Goal: Transaction & Acquisition: Subscribe to service/newsletter

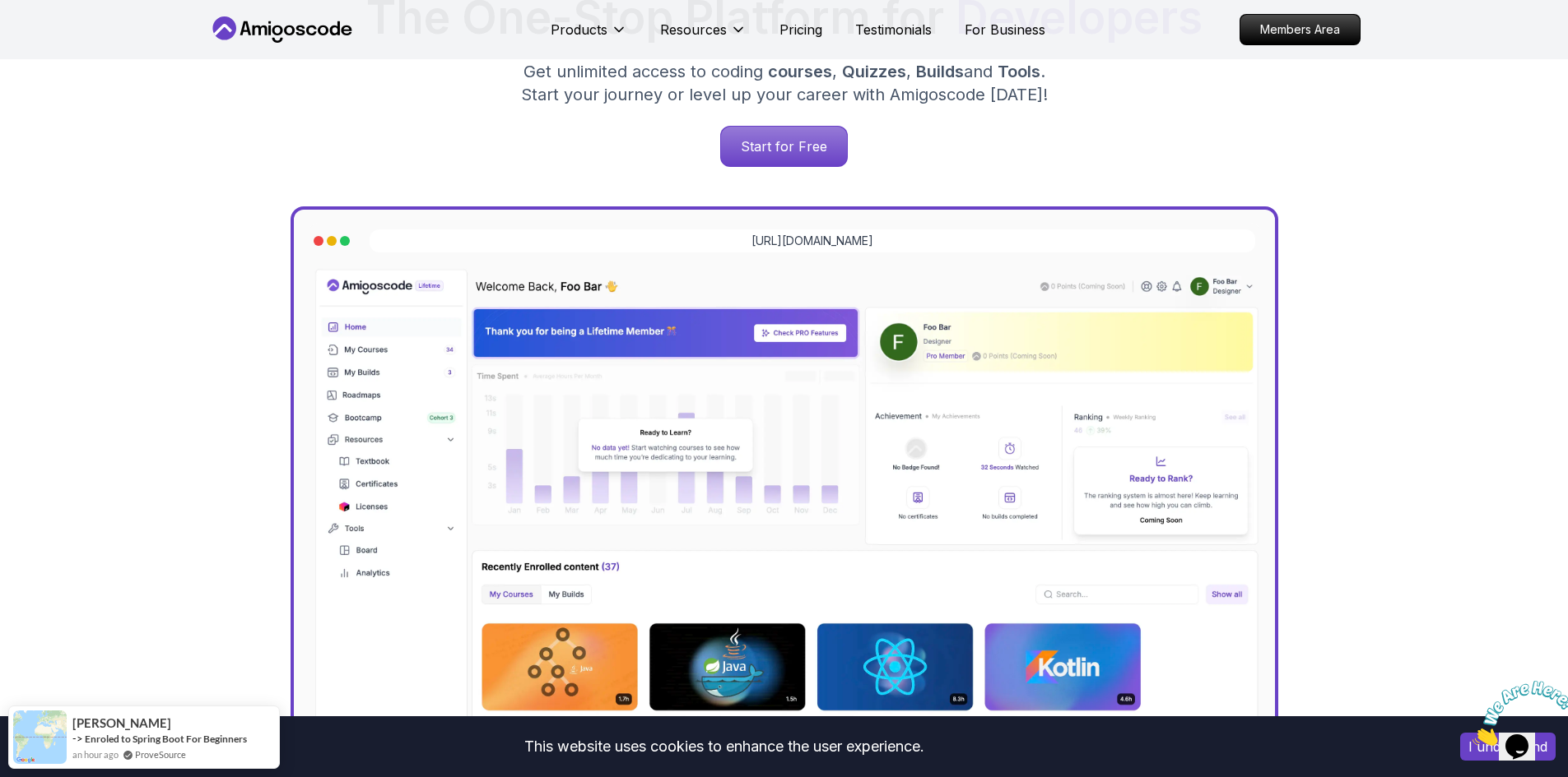
scroll to position [301, 0]
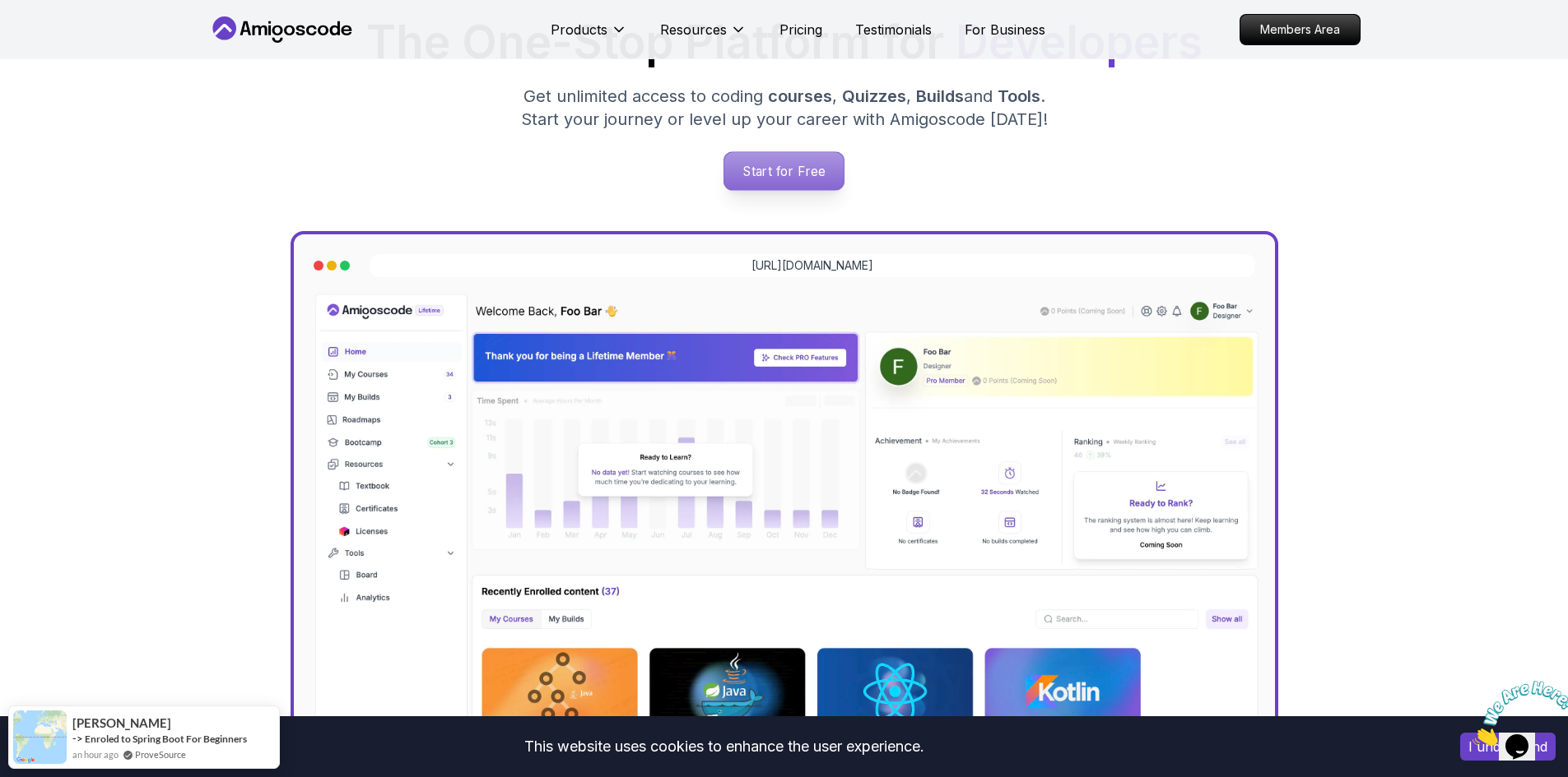
click at [792, 181] on p "Start for Free" at bounding box center [783, 171] width 119 height 38
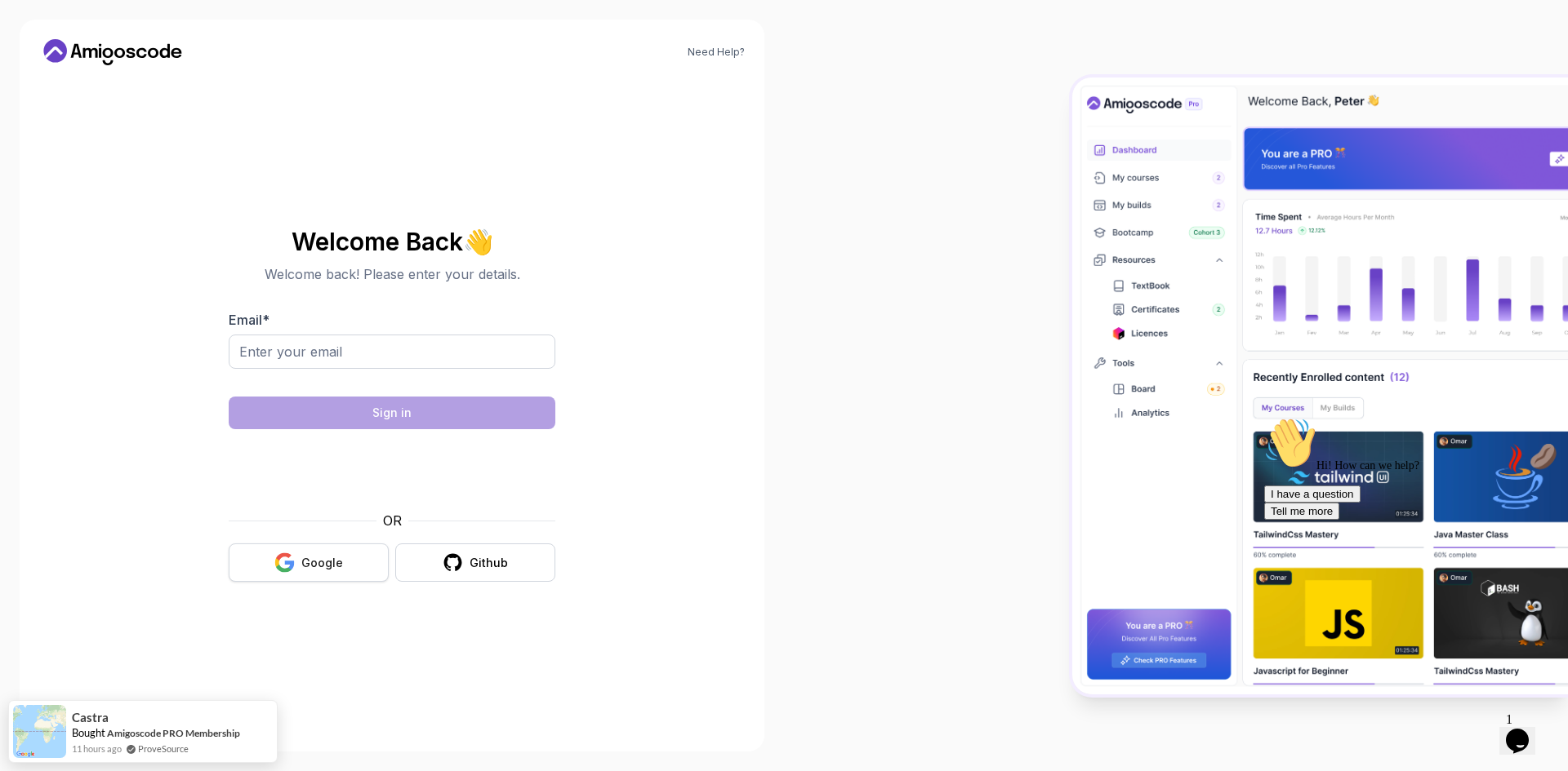
click at [354, 550] on button "Google" at bounding box center [308, 562] width 160 height 38
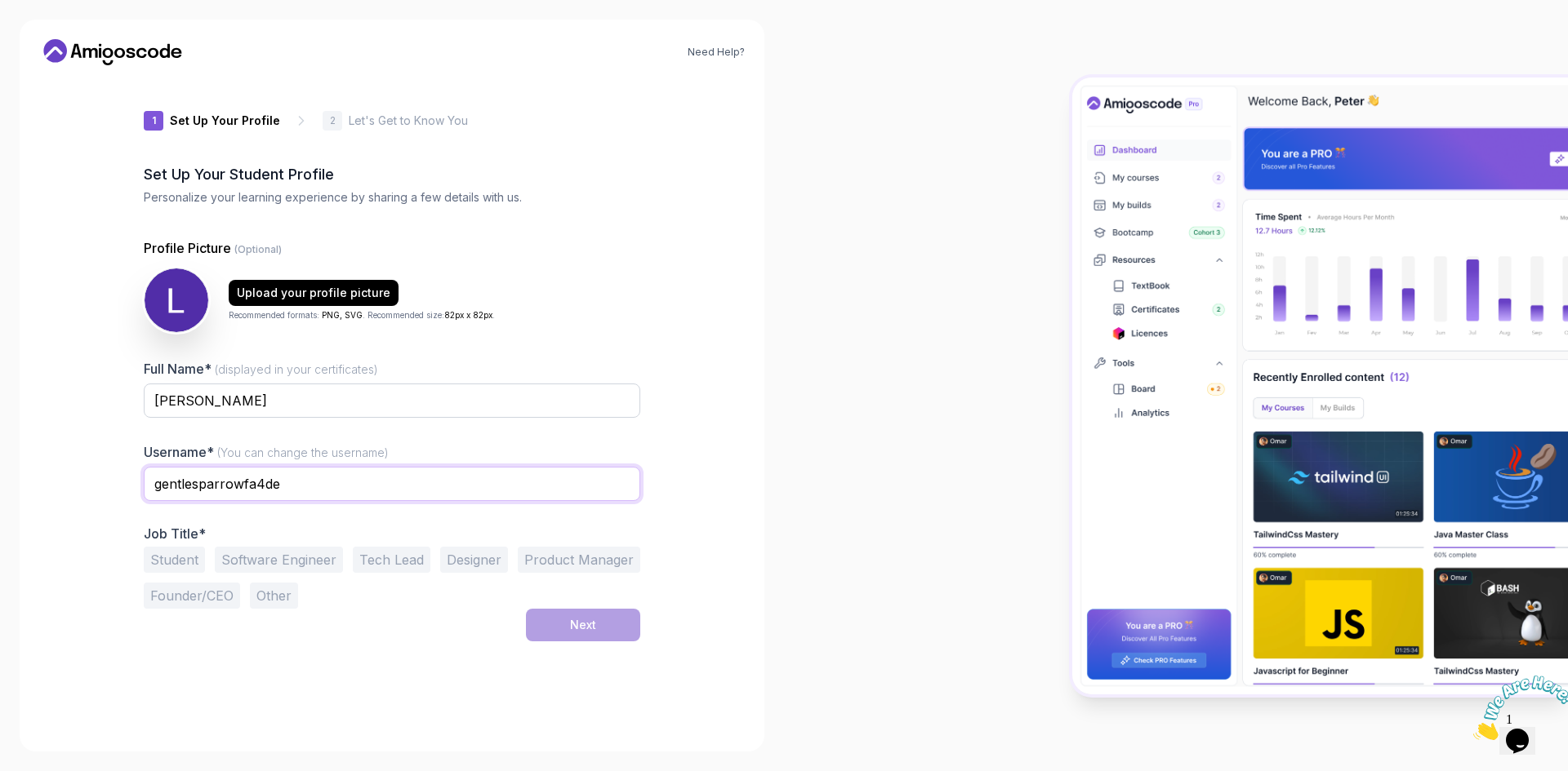
click at [306, 481] on input "gentlesparrowfa4de" at bounding box center [391, 483] width 497 height 34
type input "[PERSON_NAME]"
click at [309, 617] on div "Next" at bounding box center [391, 625] width 497 height 33
click at [282, 604] on button "Other" at bounding box center [274, 596] width 48 height 26
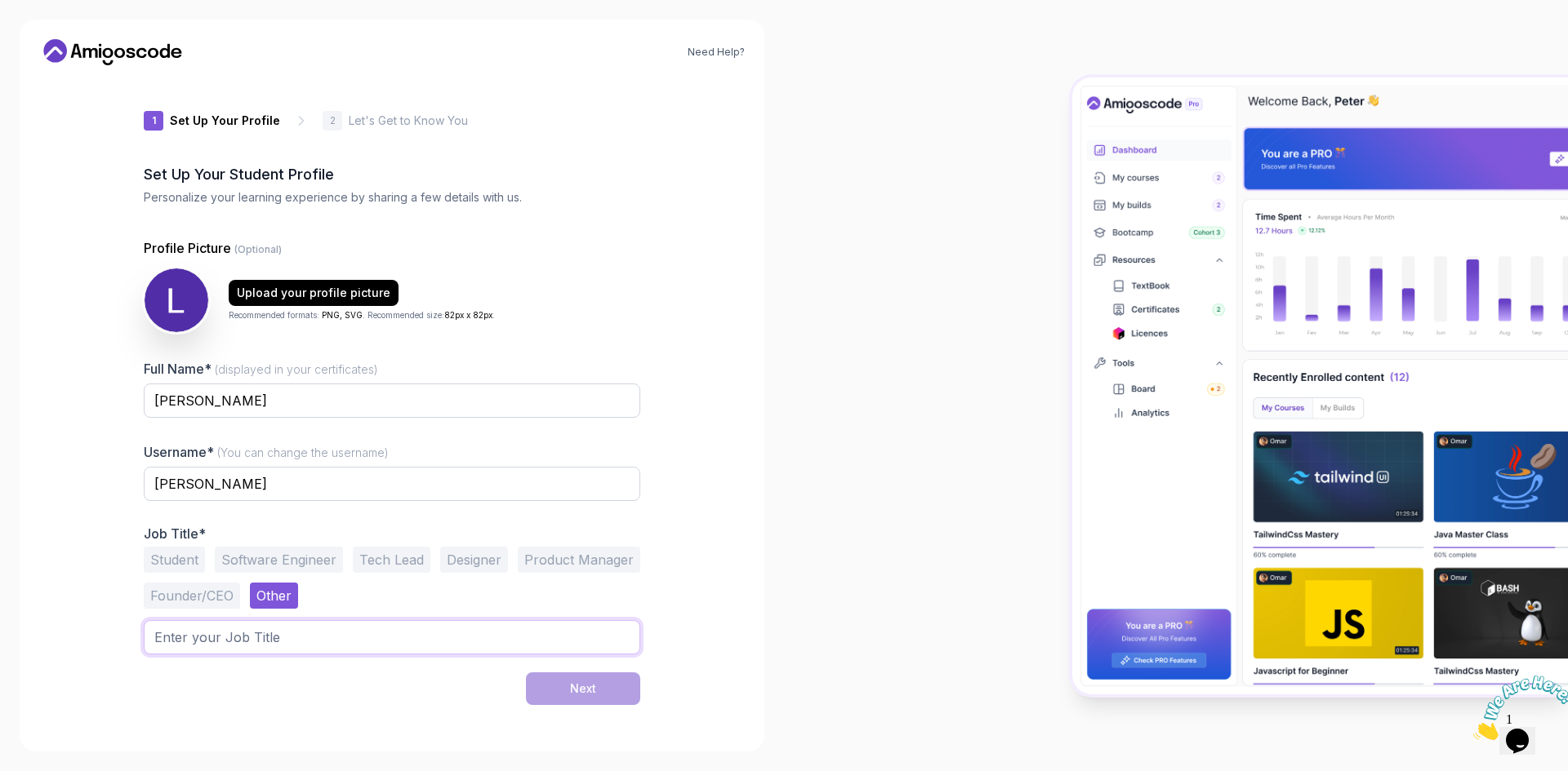
click at [321, 636] on input "text" at bounding box center [391, 637] width 497 height 34
type input "Data Scientist"
click at [566, 689] on button "Next" at bounding box center [583, 688] width 115 height 33
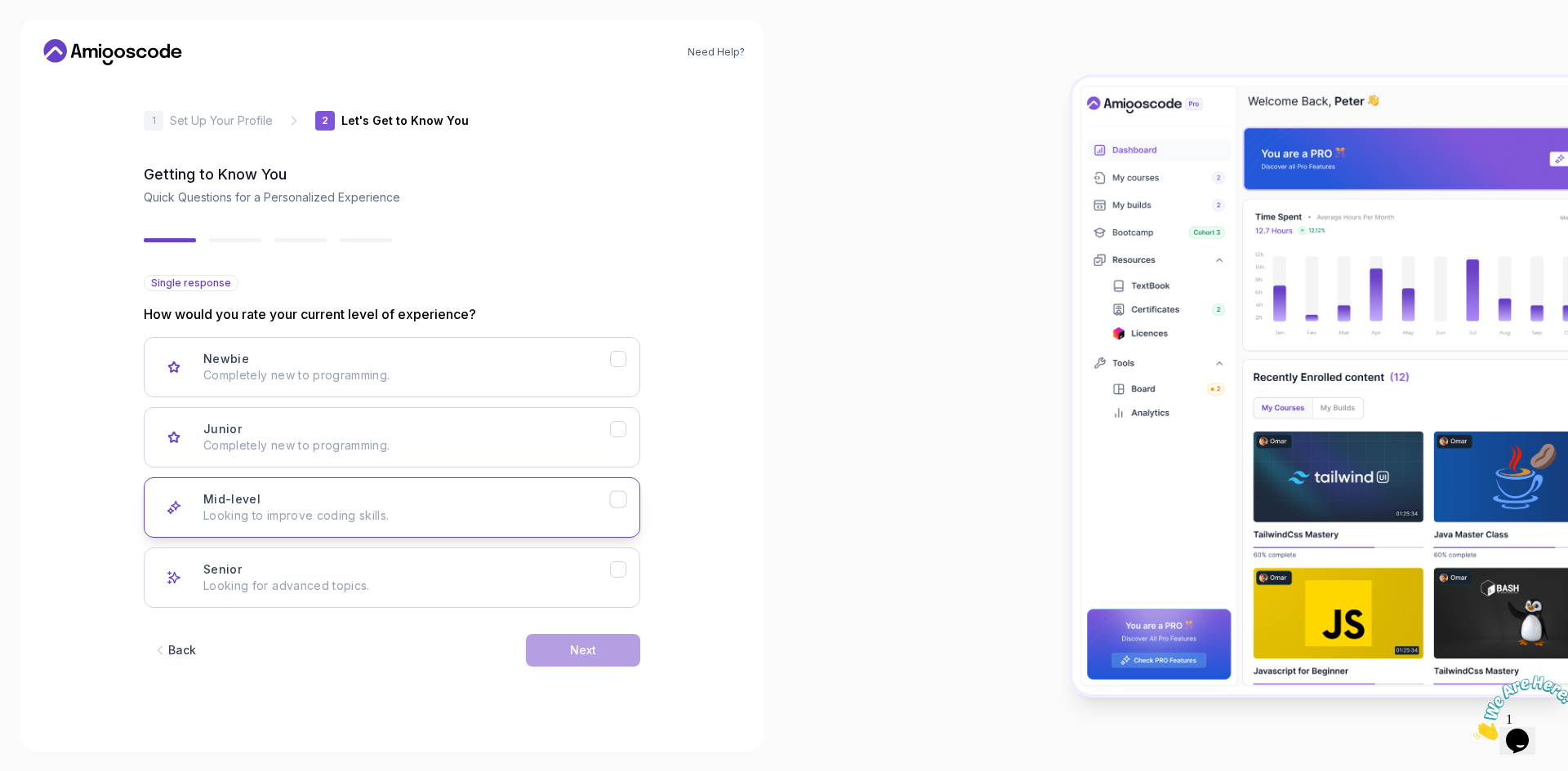
click at [581, 518] on p "Looking to improve coding skills." at bounding box center [406, 516] width 407 height 17
click at [592, 635] on button "Next" at bounding box center [583, 650] width 115 height 33
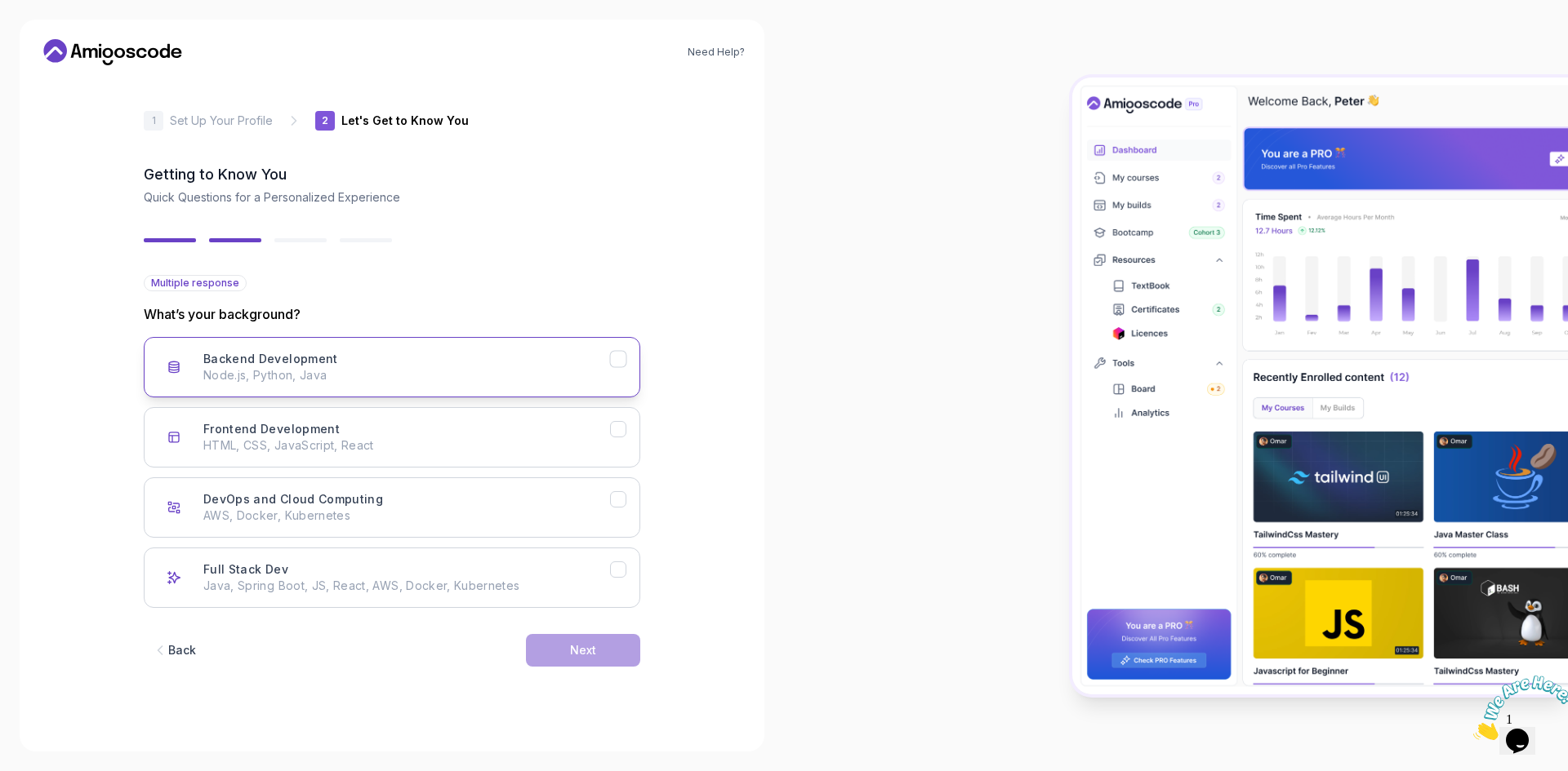
click at [623, 363] on icon "Backend Development" at bounding box center [619, 359] width 16 height 16
click at [613, 494] on icon "DevOps and Cloud Computing" at bounding box center [619, 500] width 16 height 16
click at [593, 642] on button "Next" at bounding box center [583, 650] width 115 height 33
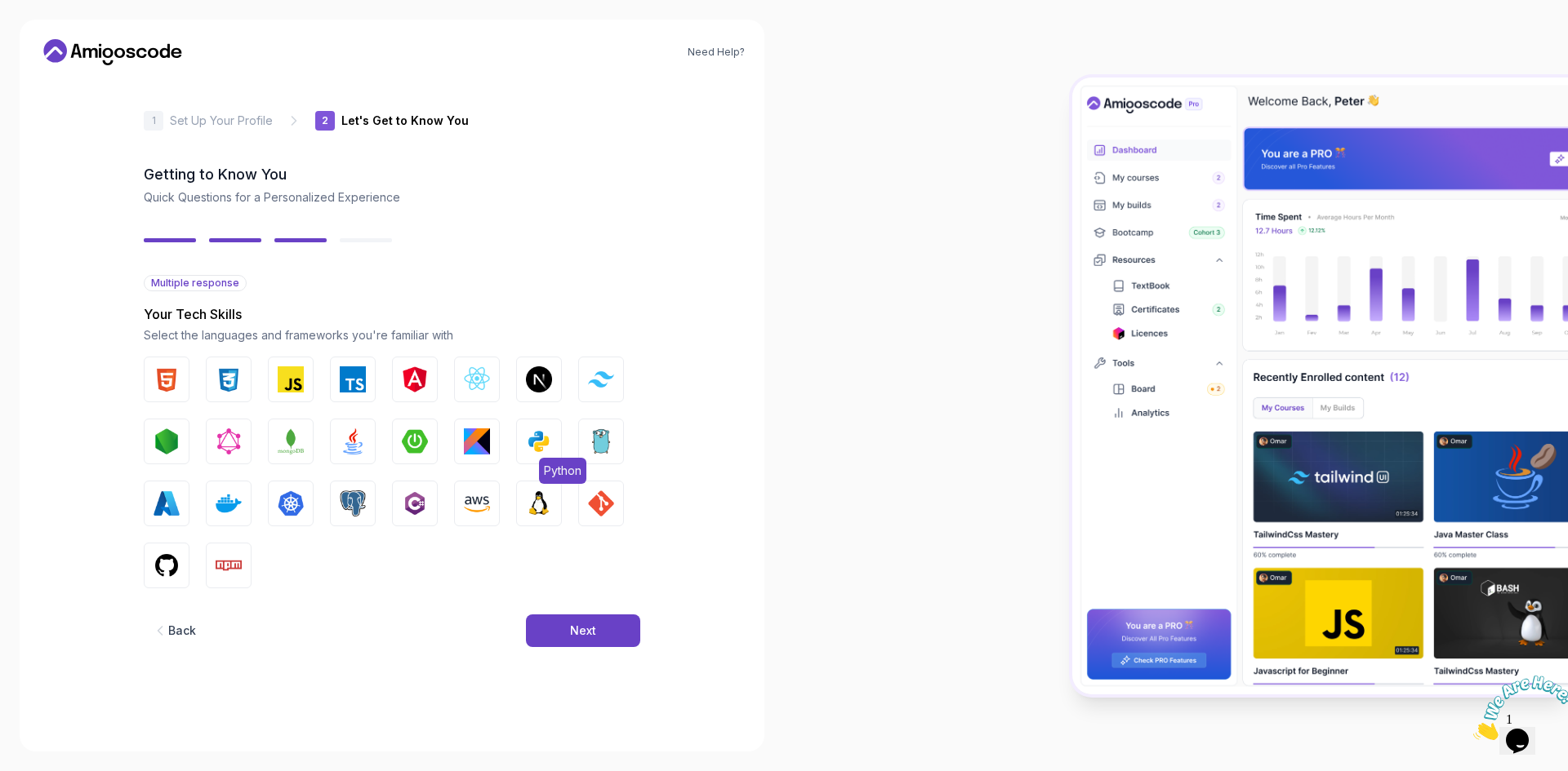
click at [532, 445] on img "button" at bounding box center [539, 441] width 26 height 26
click at [604, 499] on img "button" at bounding box center [601, 504] width 26 height 26
click at [165, 560] on img "button" at bounding box center [167, 566] width 26 height 26
click at [168, 500] on img "button" at bounding box center [167, 504] width 26 height 26
click at [358, 511] on img "button" at bounding box center [353, 504] width 26 height 26
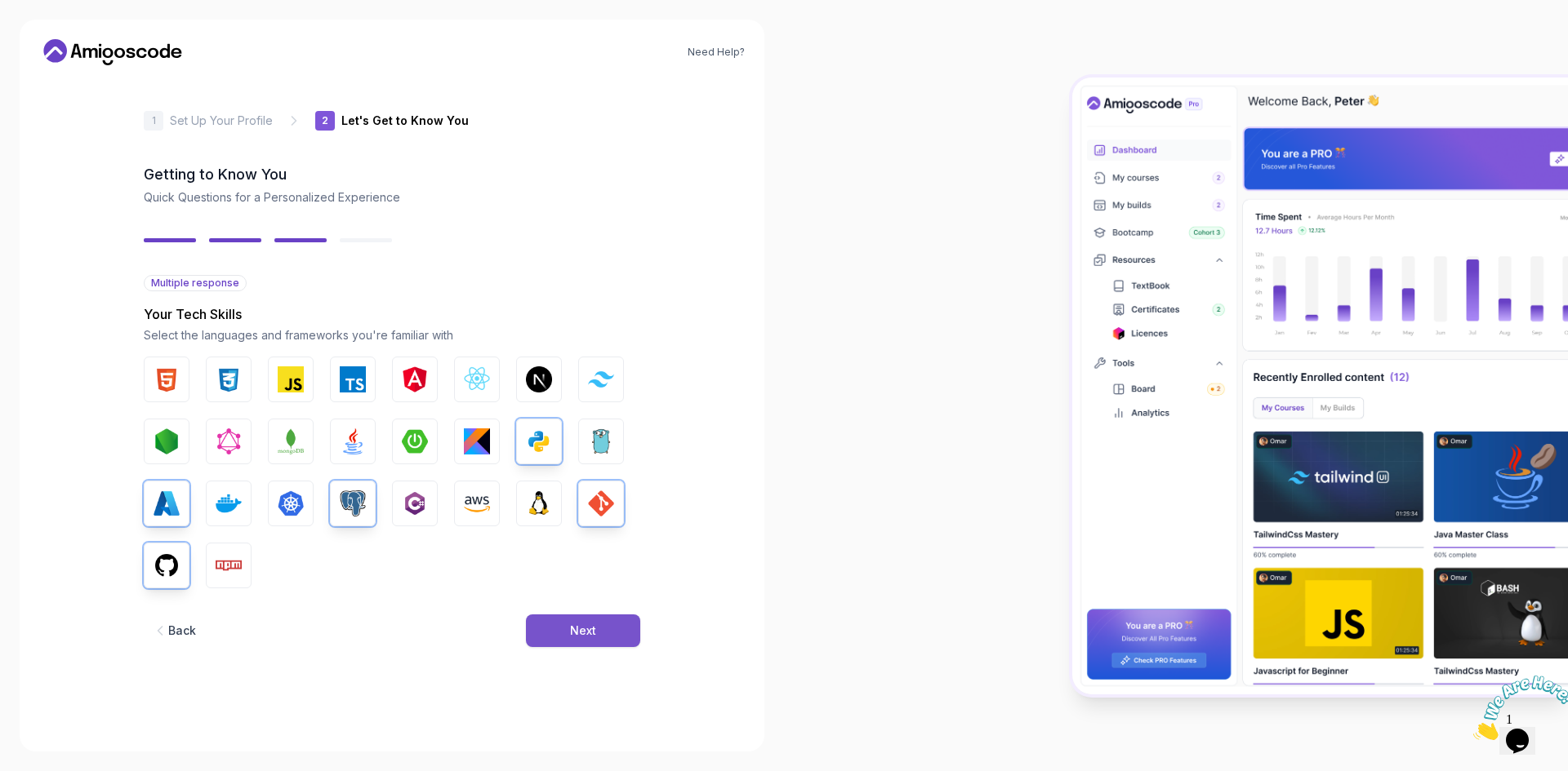
click at [586, 631] on div "Next" at bounding box center [583, 631] width 26 height 17
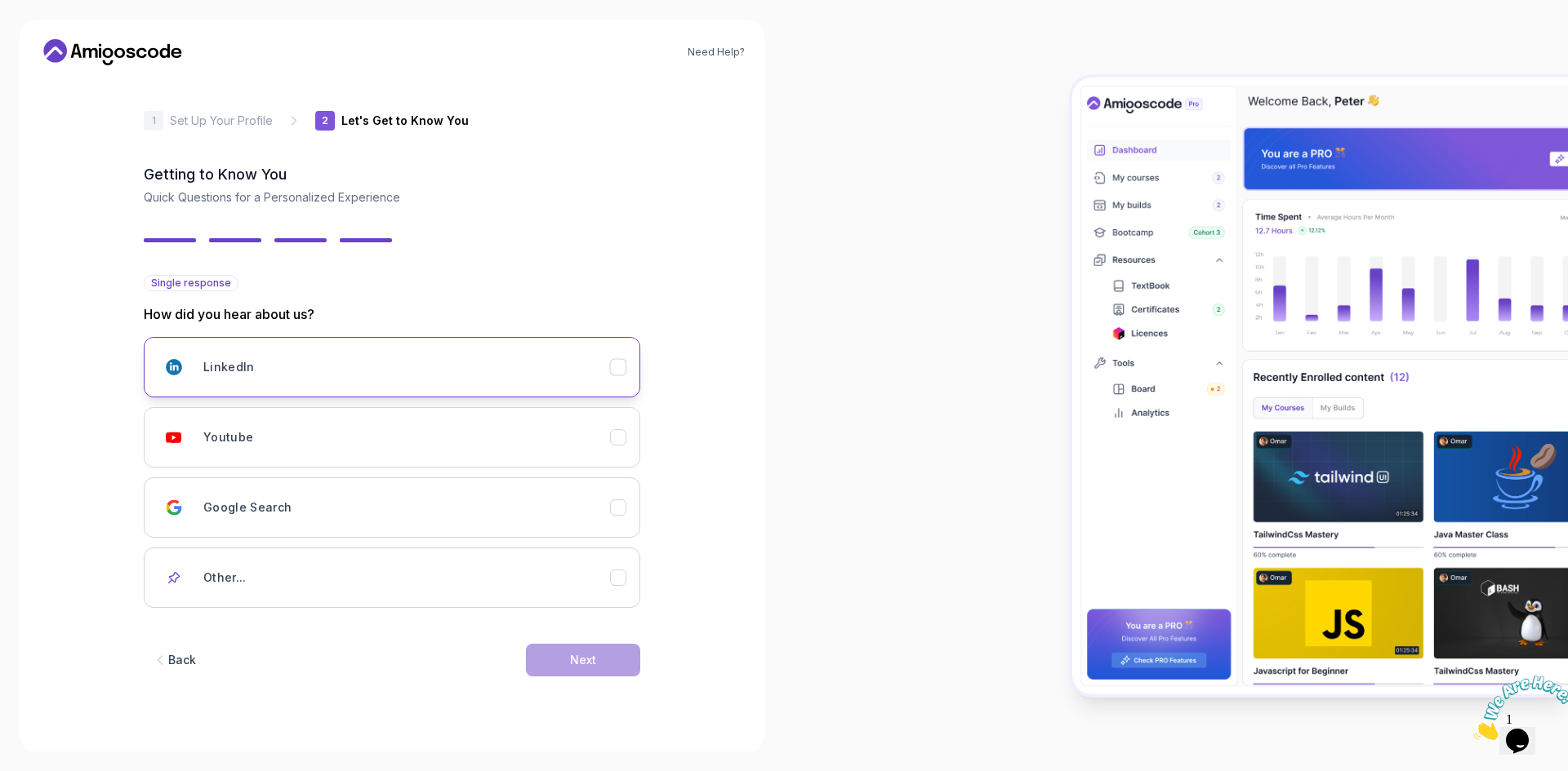
click at [620, 367] on icon "LinkedIn" at bounding box center [619, 368] width 16 height 16
click at [617, 449] on button "Youtube" at bounding box center [391, 437] width 497 height 61
click at [574, 666] on div "Next" at bounding box center [583, 660] width 26 height 17
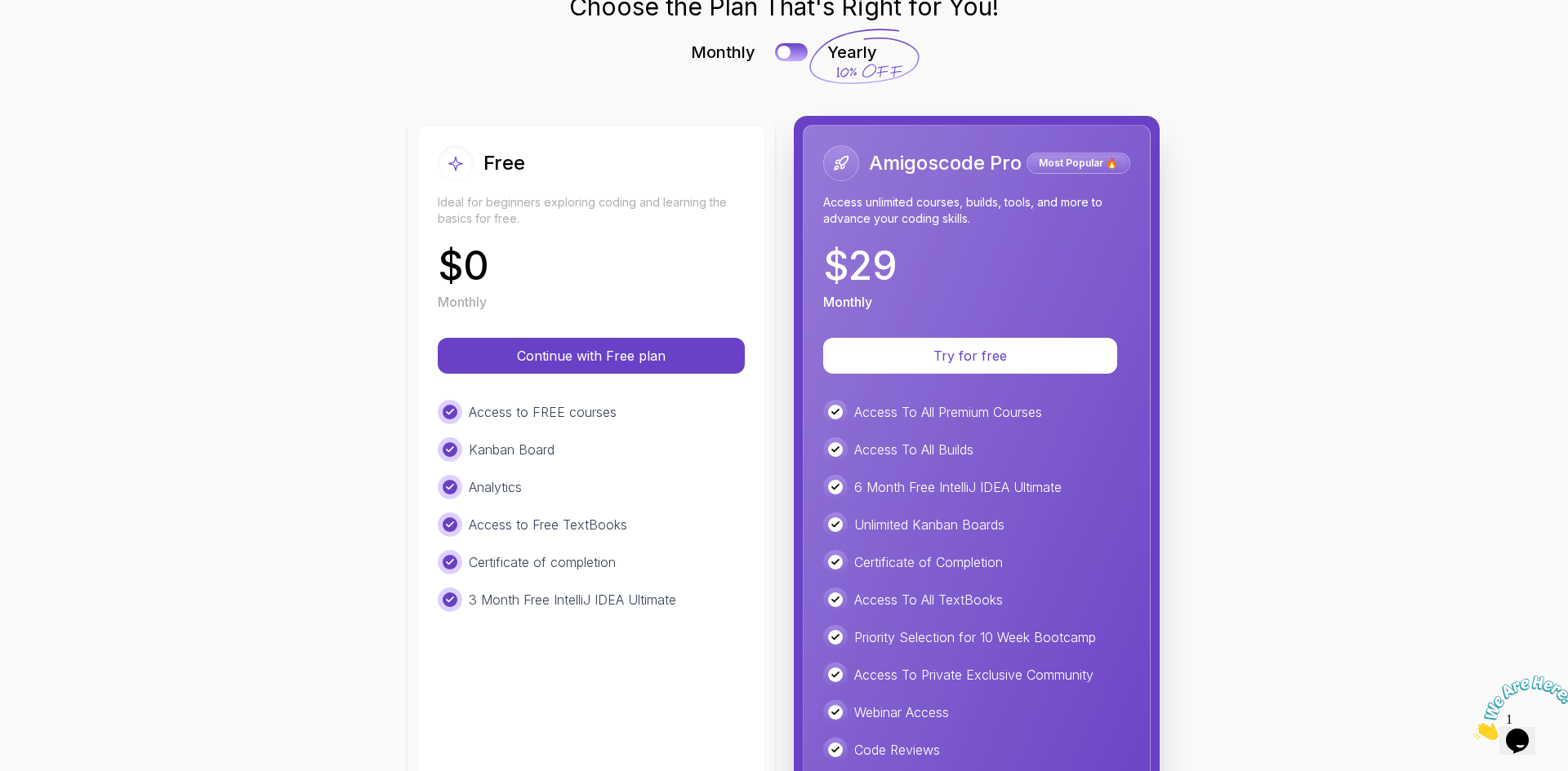
scroll to position [86, 0]
click at [654, 361] on p "Continue with Free plan" at bounding box center [592, 357] width 255 height 19
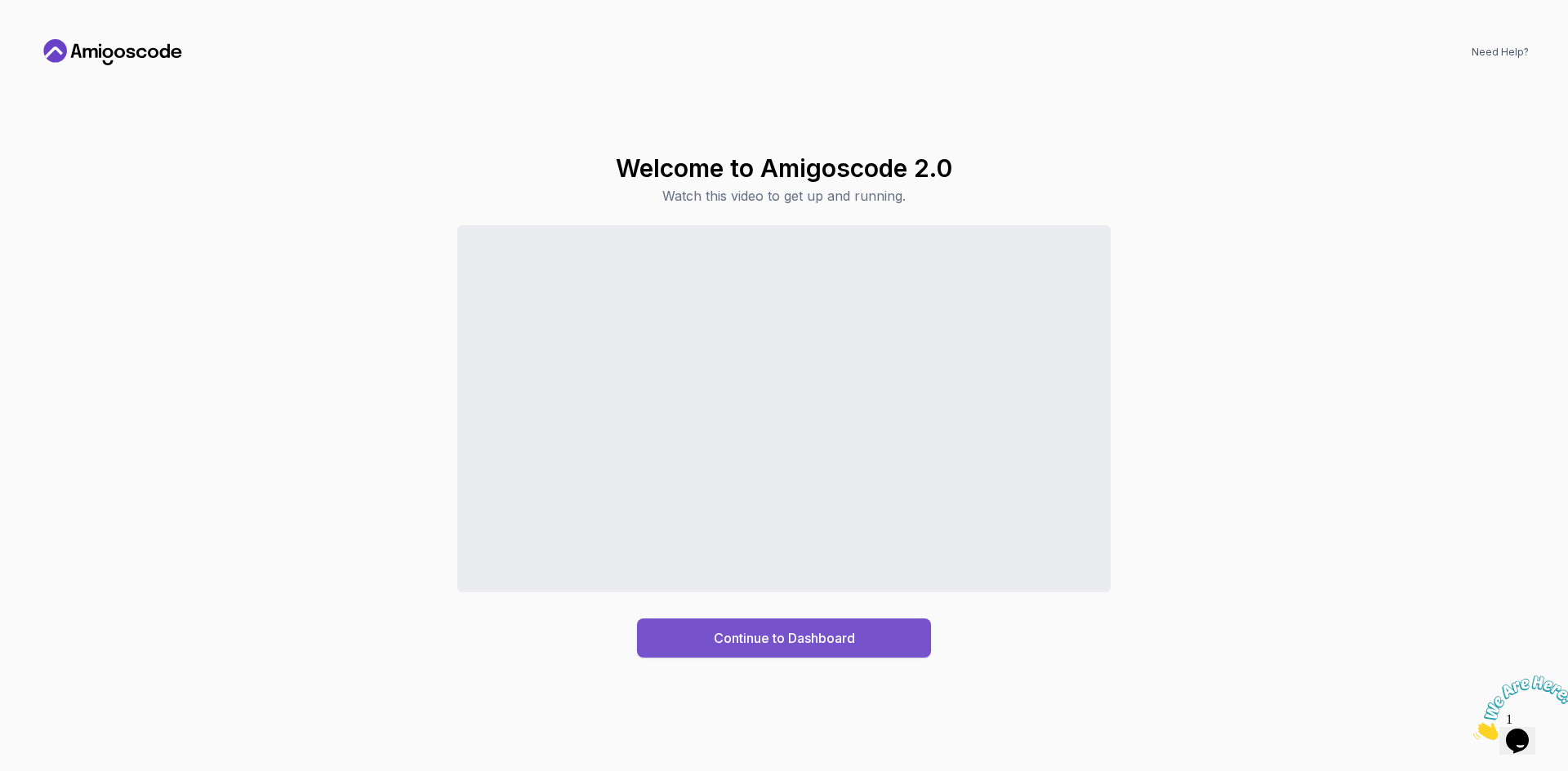
click at [720, 642] on div "Continue to Dashboard" at bounding box center [784, 638] width 142 height 20
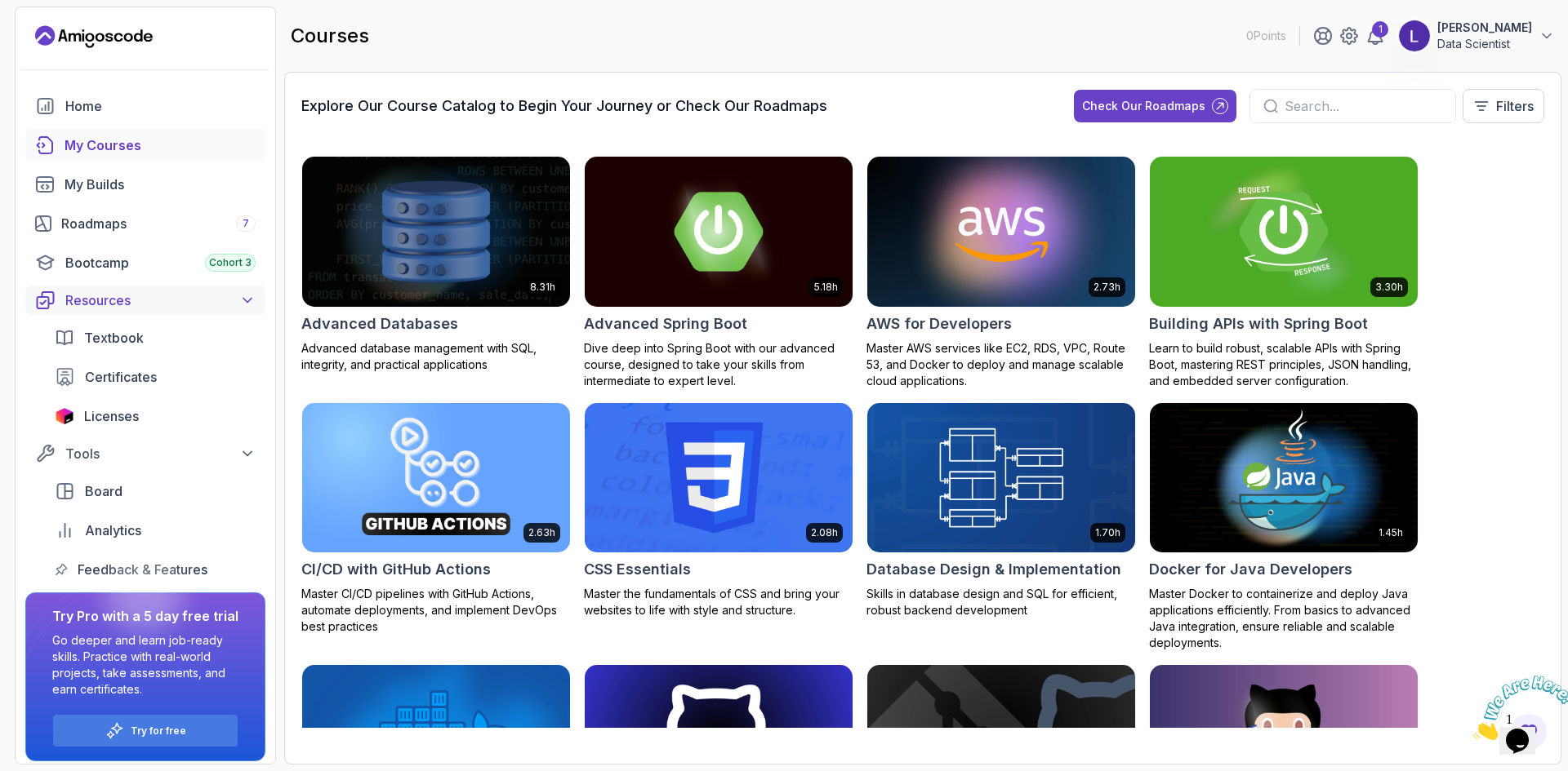
click at [242, 301] on icon at bounding box center [248, 301] width 17 height 17
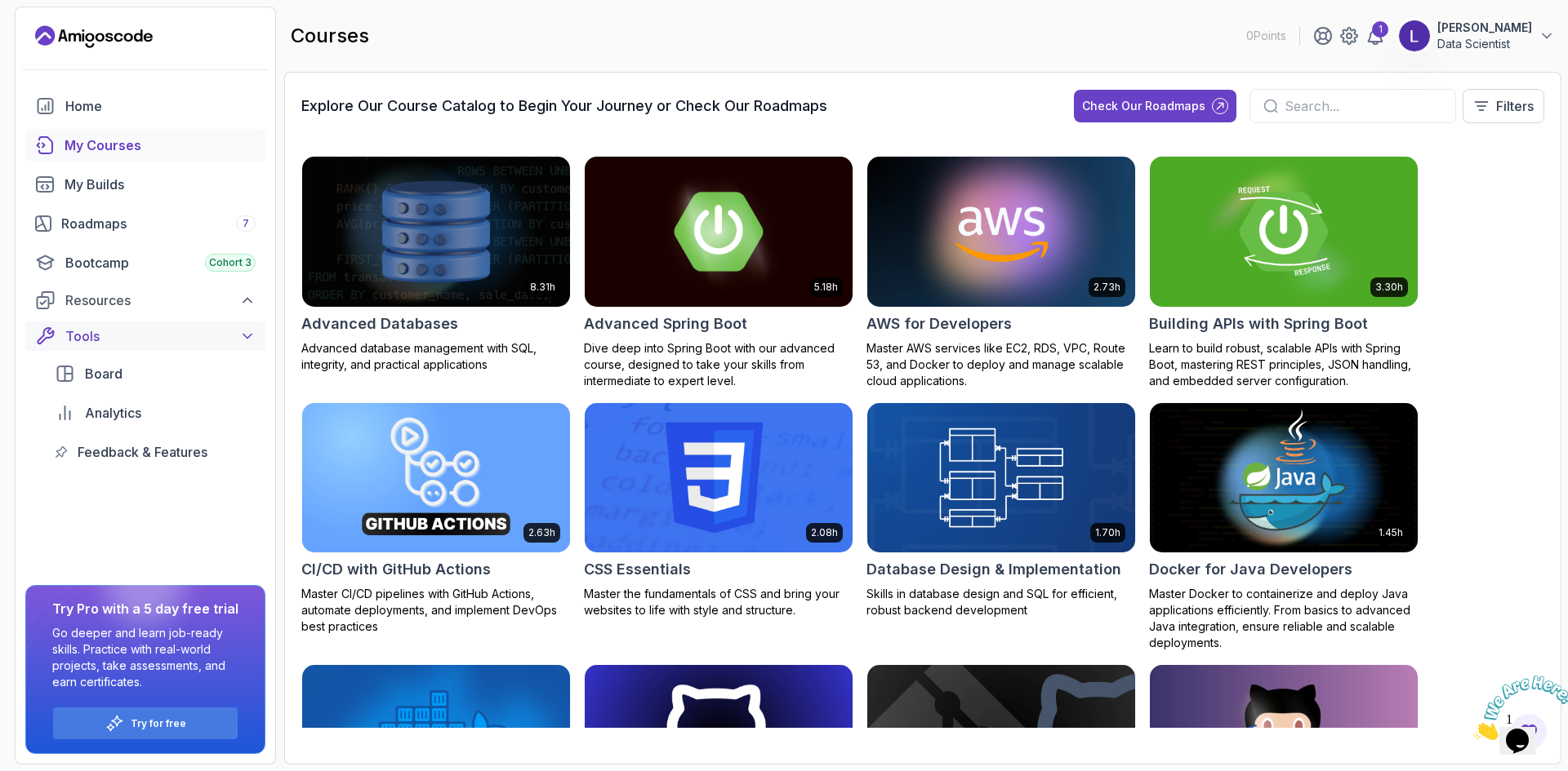
click at [242, 337] on icon at bounding box center [248, 336] width 17 height 17
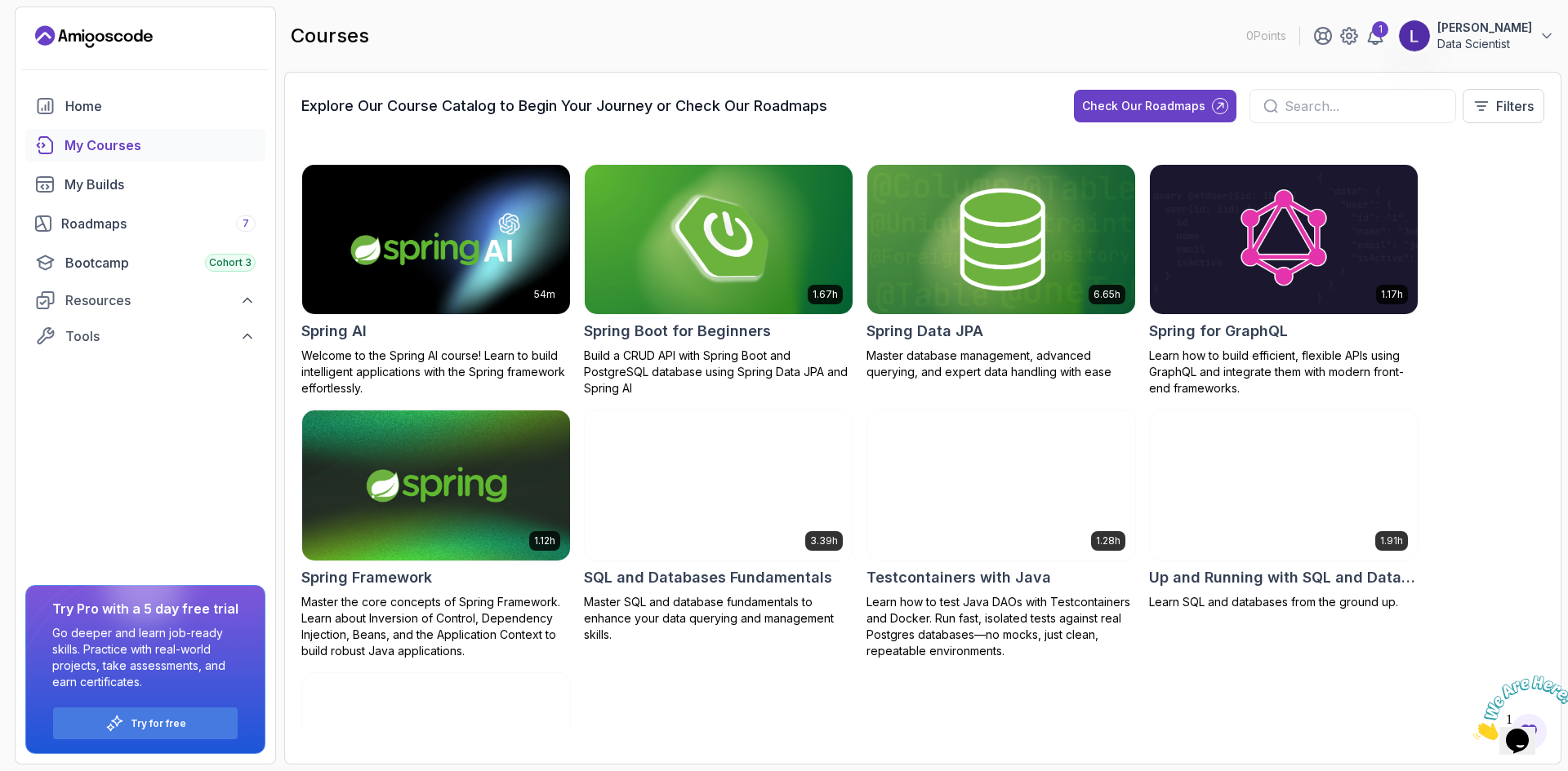
scroll to position [2241, 0]
